Goal: Task Accomplishment & Management: Use online tool/utility

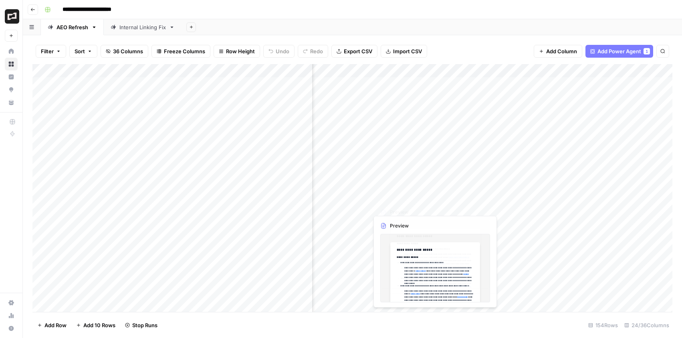
scroll to position [0, 769]
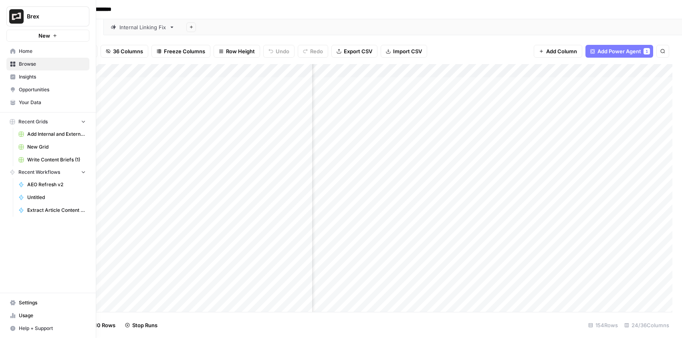
click at [12, 314] on icon at bounding box center [13, 315] width 2 height 5
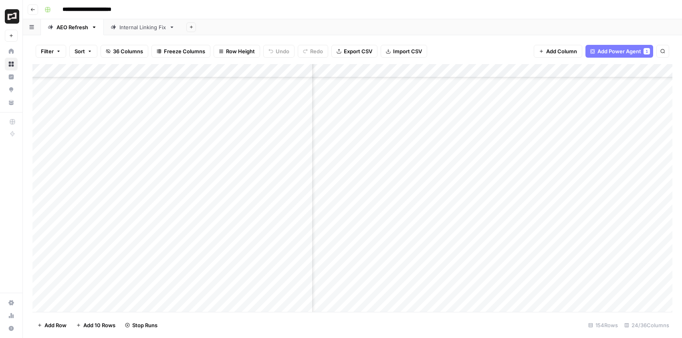
scroll to position [313, 350]
click at [493, 178] on div "Add Column" at bounding box center [352, 188] width 640 height 248
click at [493, 193] on div "Add Column" at bounding box center [352, 188] width 640 height 248
click at [493, 207] on div "Add Column" at bounding box center [352, 188] width 640 height 248
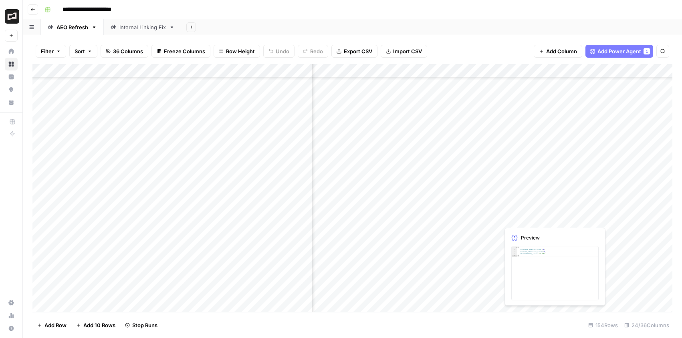
scroll to position [468, 350]
click at [491, 133] on div "Add Column" at bounding box center [352, 188] width 640 height 248
